Goal: Check status: Check status

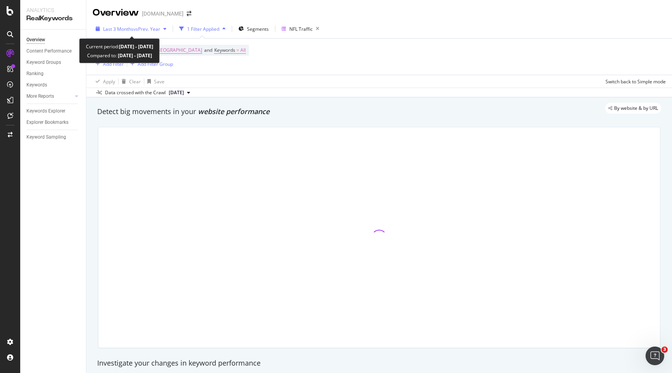
click at [165, 31] on icon "button" at bounding box center [164, 28] width 3 height 5
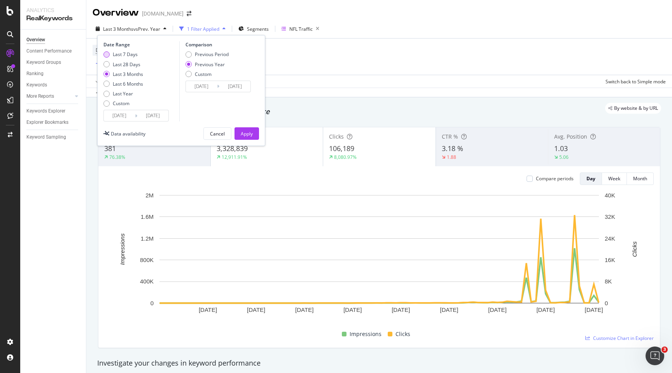
click at [136, 54] on div "Last 7 Days" at bounding box center [125, 54] width 25 height 7
type input "[DATE]"
click at [210, 54] on div "Previous Period" at bounding box center [212, 54] width 34 height 7
type input "[DATE]"
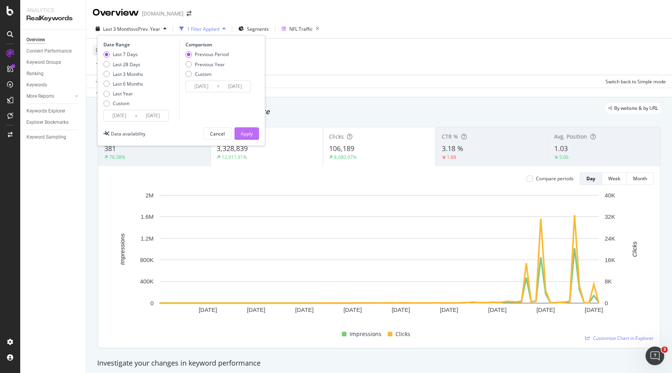
click at [249, 133] on div "Apply" at bounding box center [247, 133] width 12 height 7
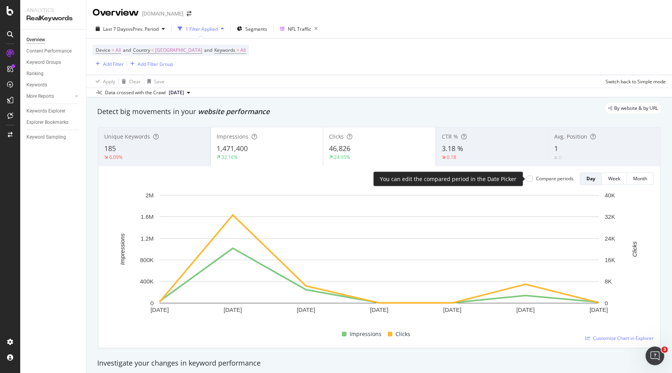
click at [533, 178] on div "Compare periods" at bounding box center [549, 178] width 47 height 7
click at [530, 178] on div at bounding box center [529, 178] width 6 height 6
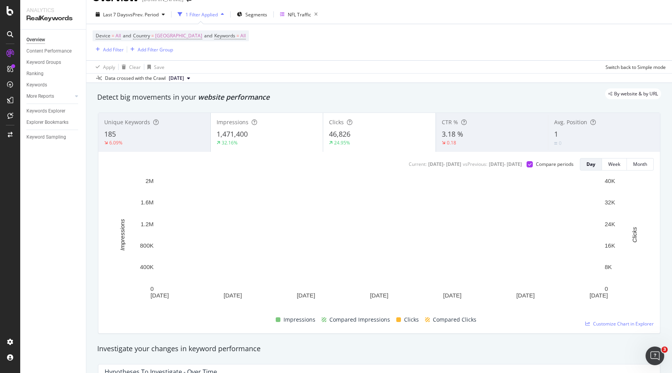
scroll to position [19, 0]
